Goal: Check status: Check status

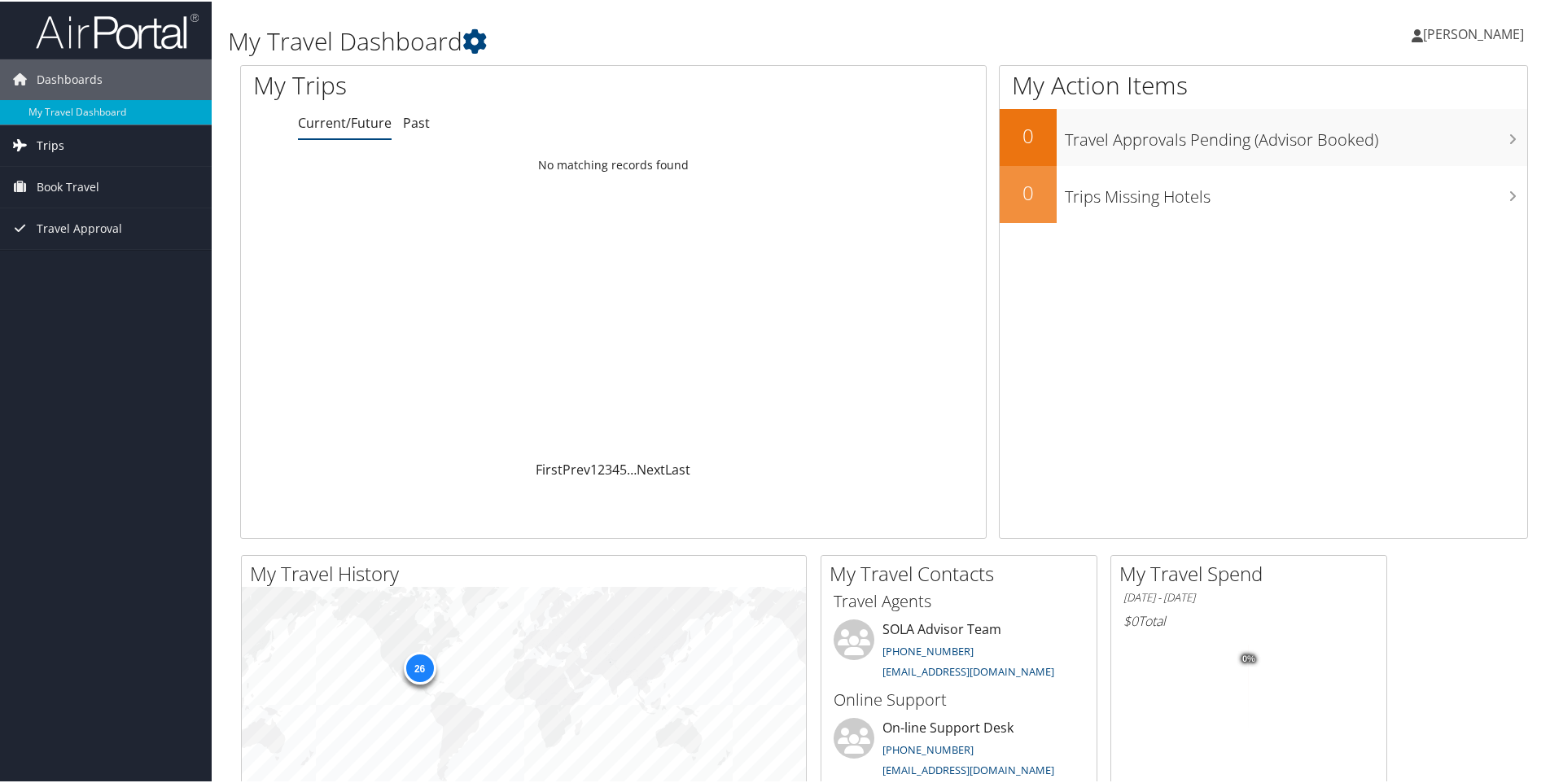
click at [55, 146] on span "Trips" at bounding box center [51, 144] width 28 height 41
click at [63, 178] on link "Current/Future Trips" at bounding box center [106, 176] width 212 height 24
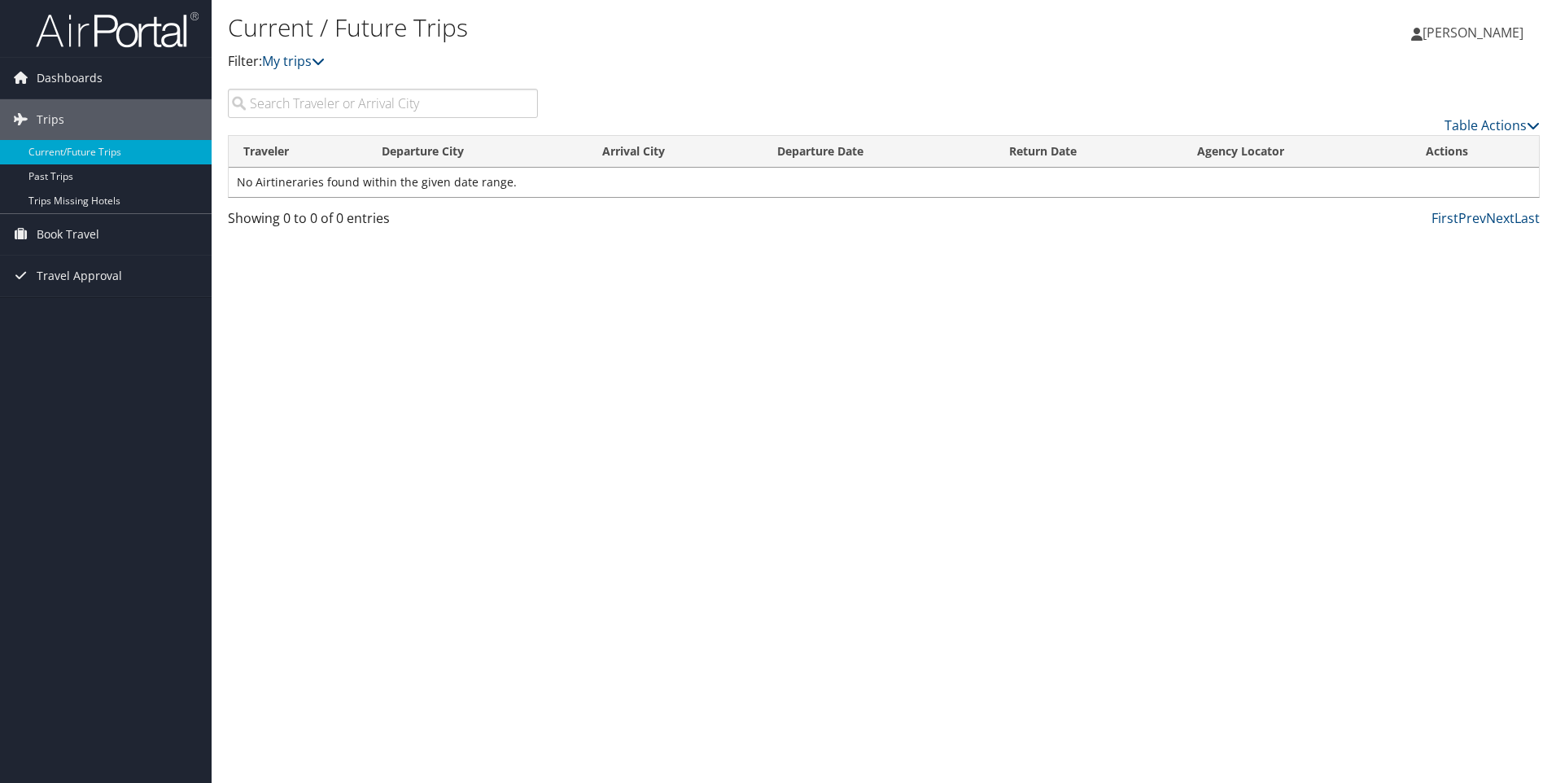
click at [305, 100] on input "search" at bounding box center [383, 103] width 310 height 29
type input "c"
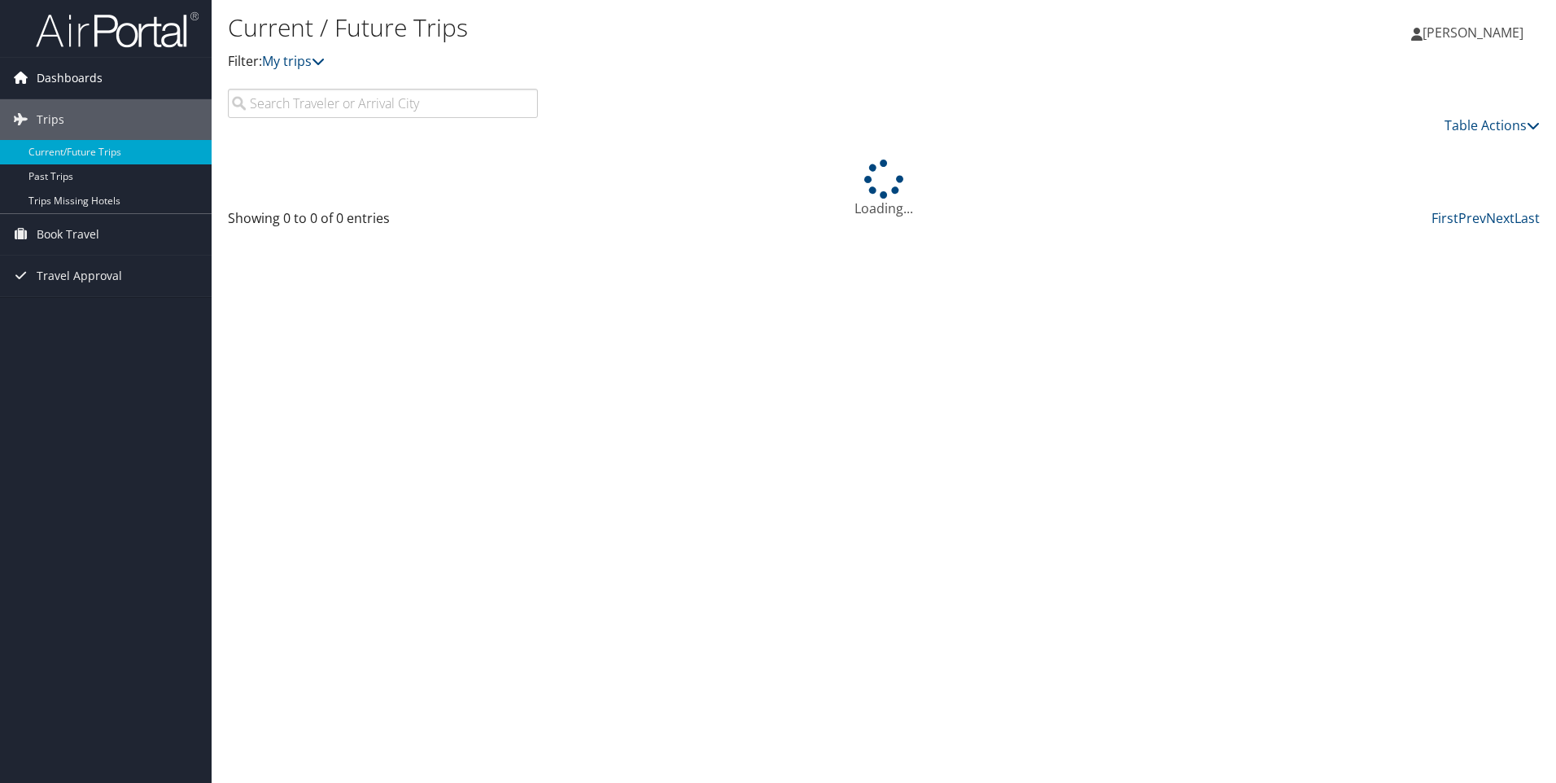
click at [51, 77] on span "Dashboards" at bounding box center [70, 78] width 66 height 41
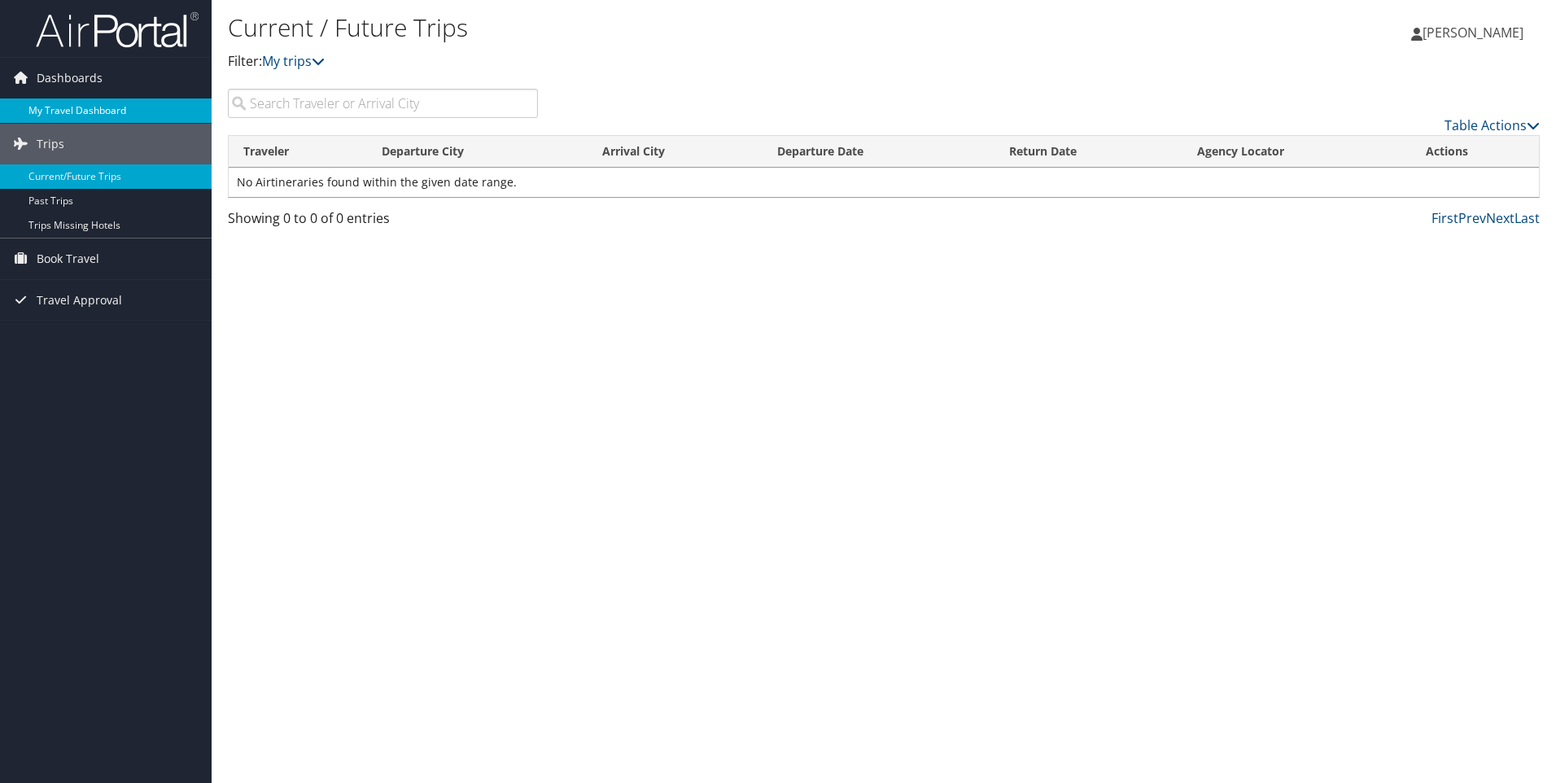
click at [62, 112] on link "My Travel Dashboard" at bounding box center [106, 110] width 212 height 24
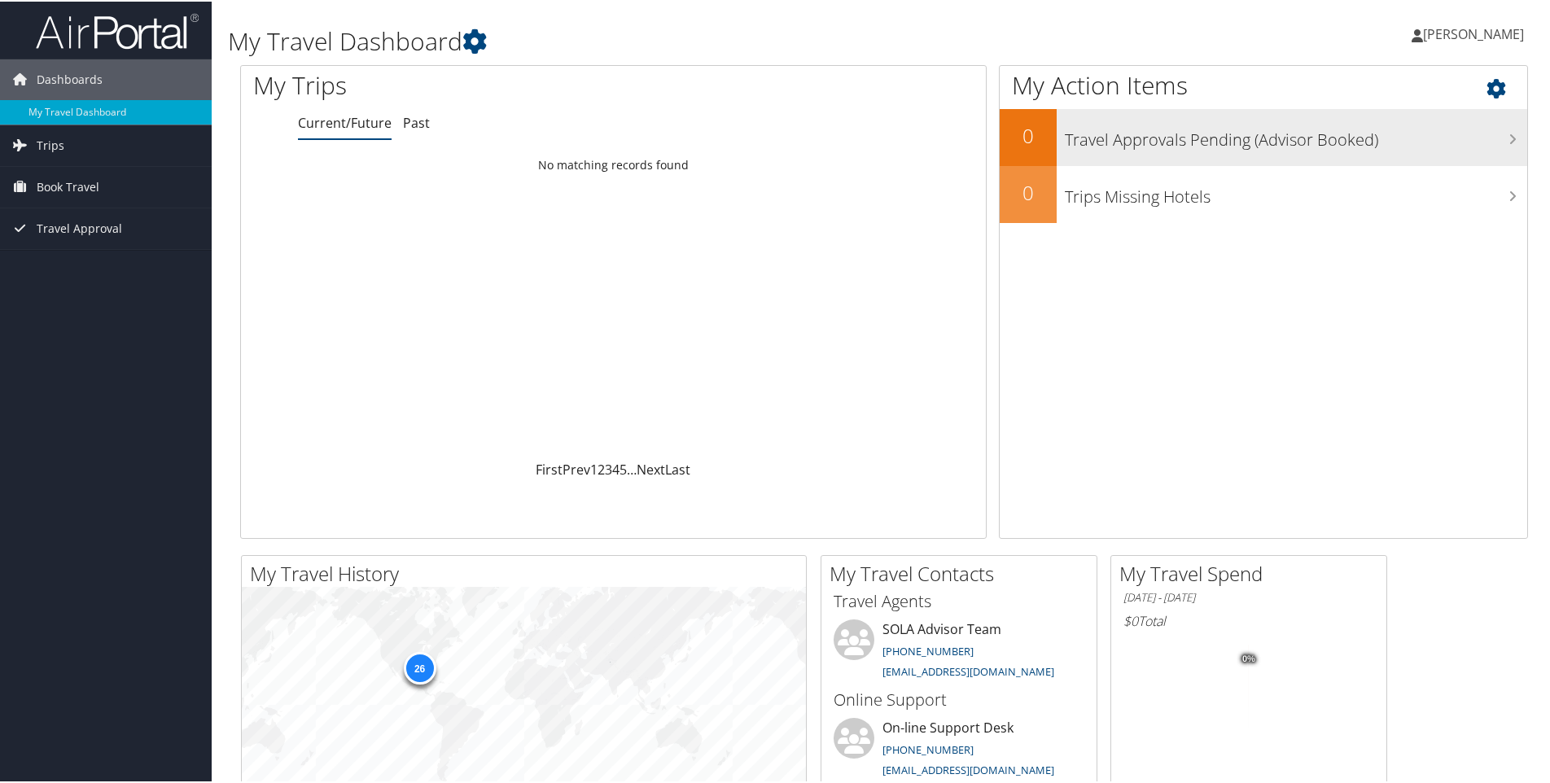
click at [1508, 137] on icon at bounding box center [1512, 137] width 8 height 13
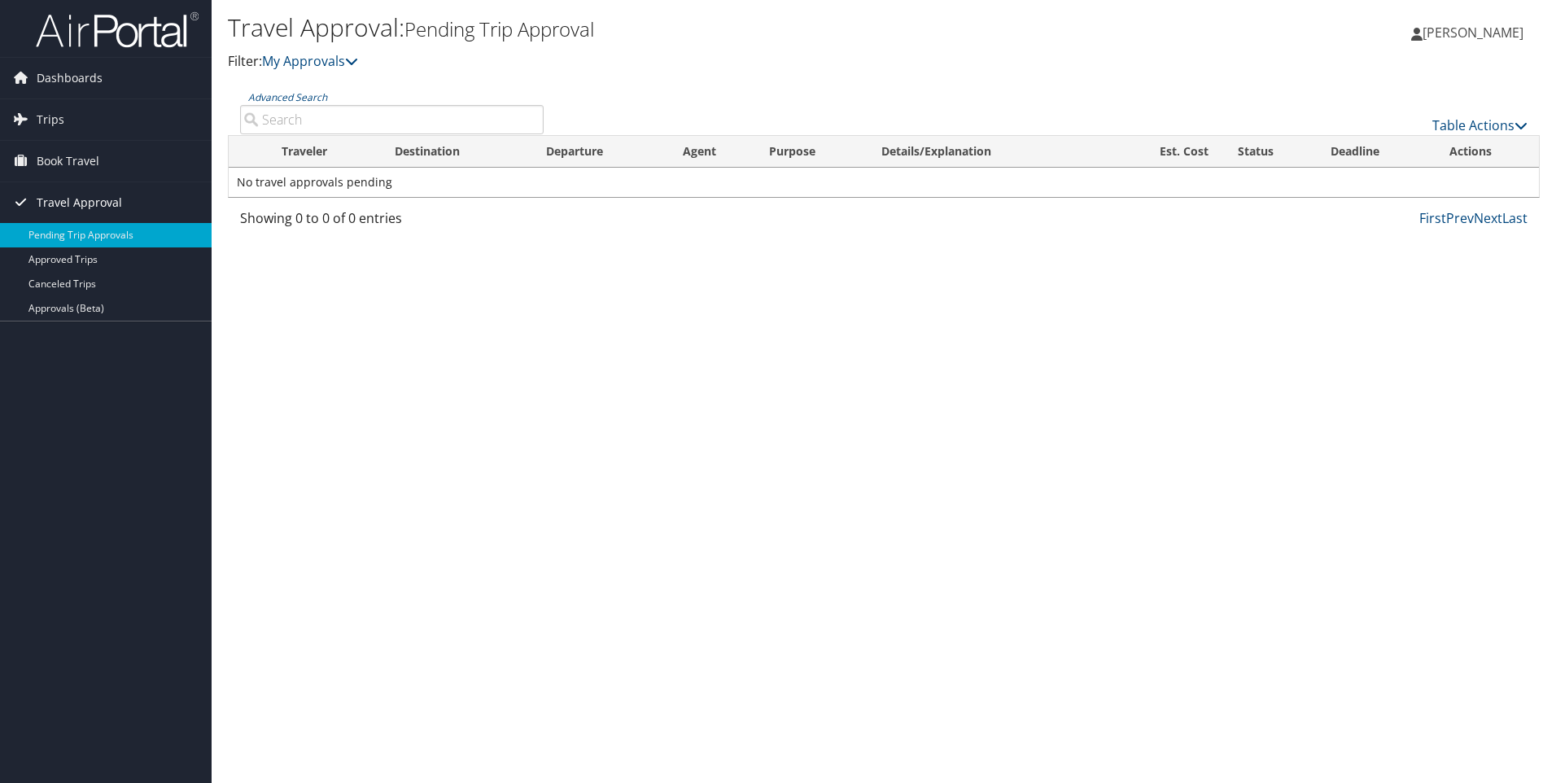
click at [106, 206] on span "Travel Approval" at bounding box center [79, 202] width 85 height 41
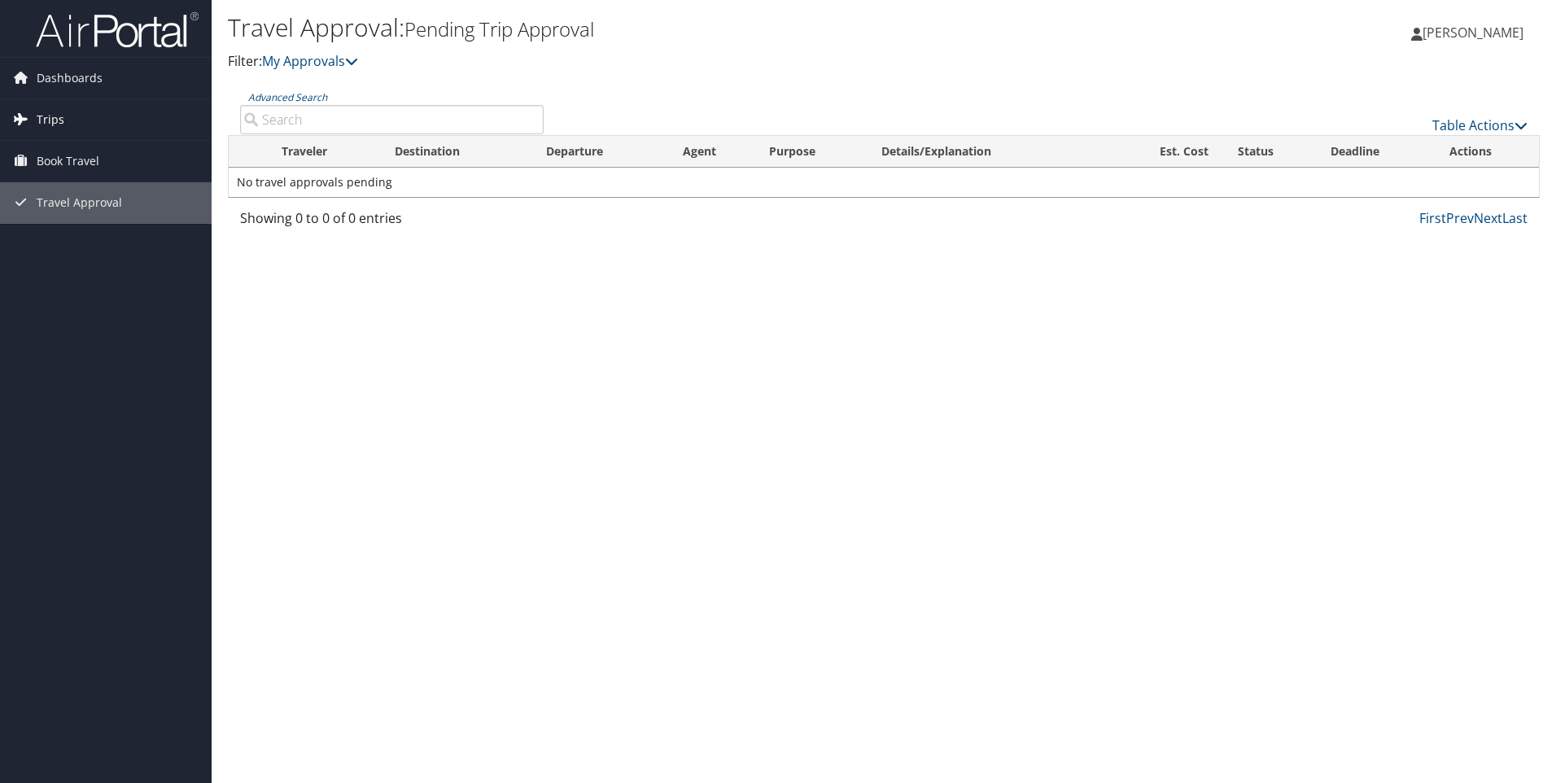
click at [45, 116] on span "Trips" at bounding box center [51, 119] width 28 height 41
